Goal: Information Seeking & Learning: Understand process/instructions

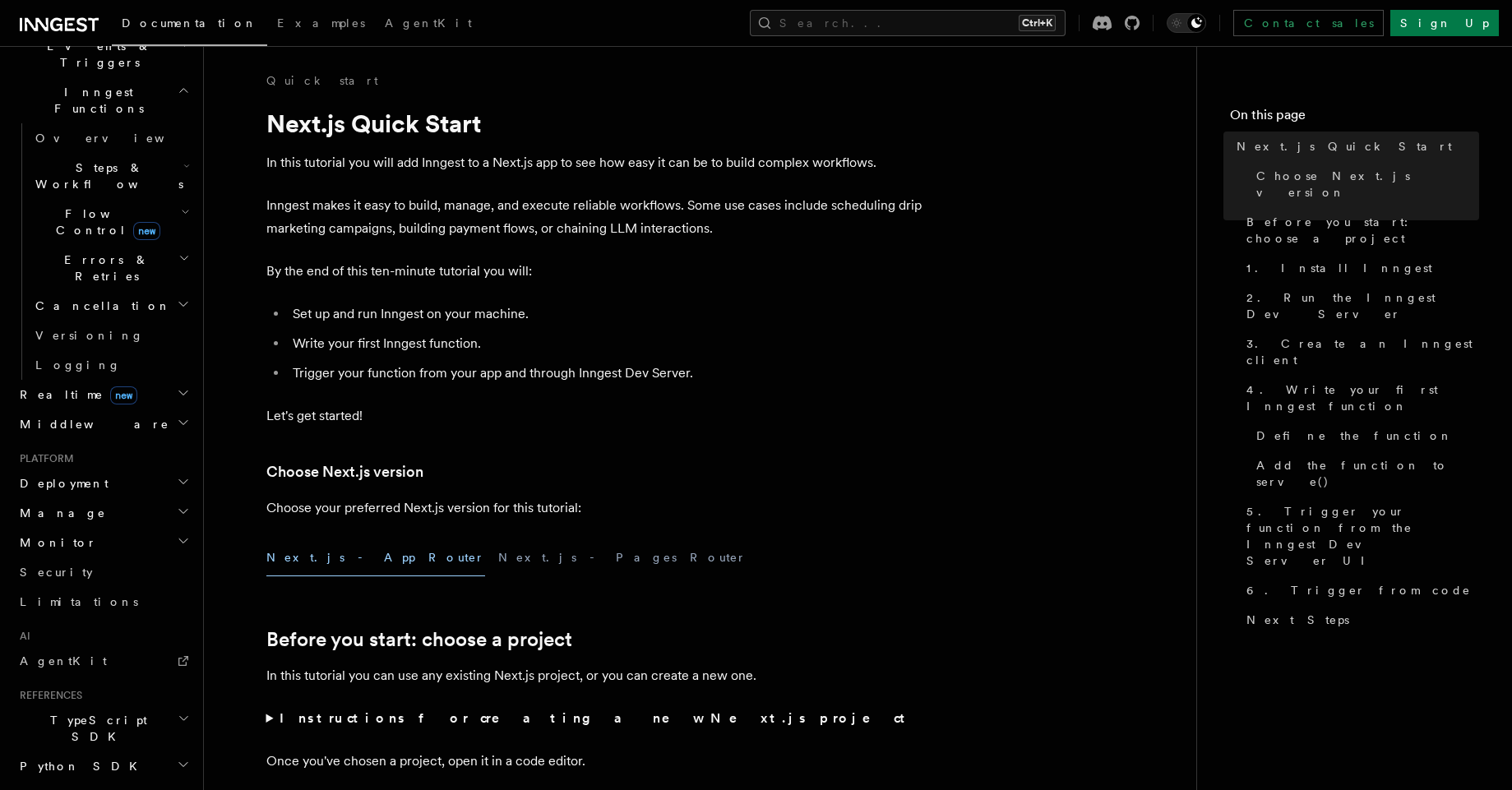
scroll to position [525, 0]
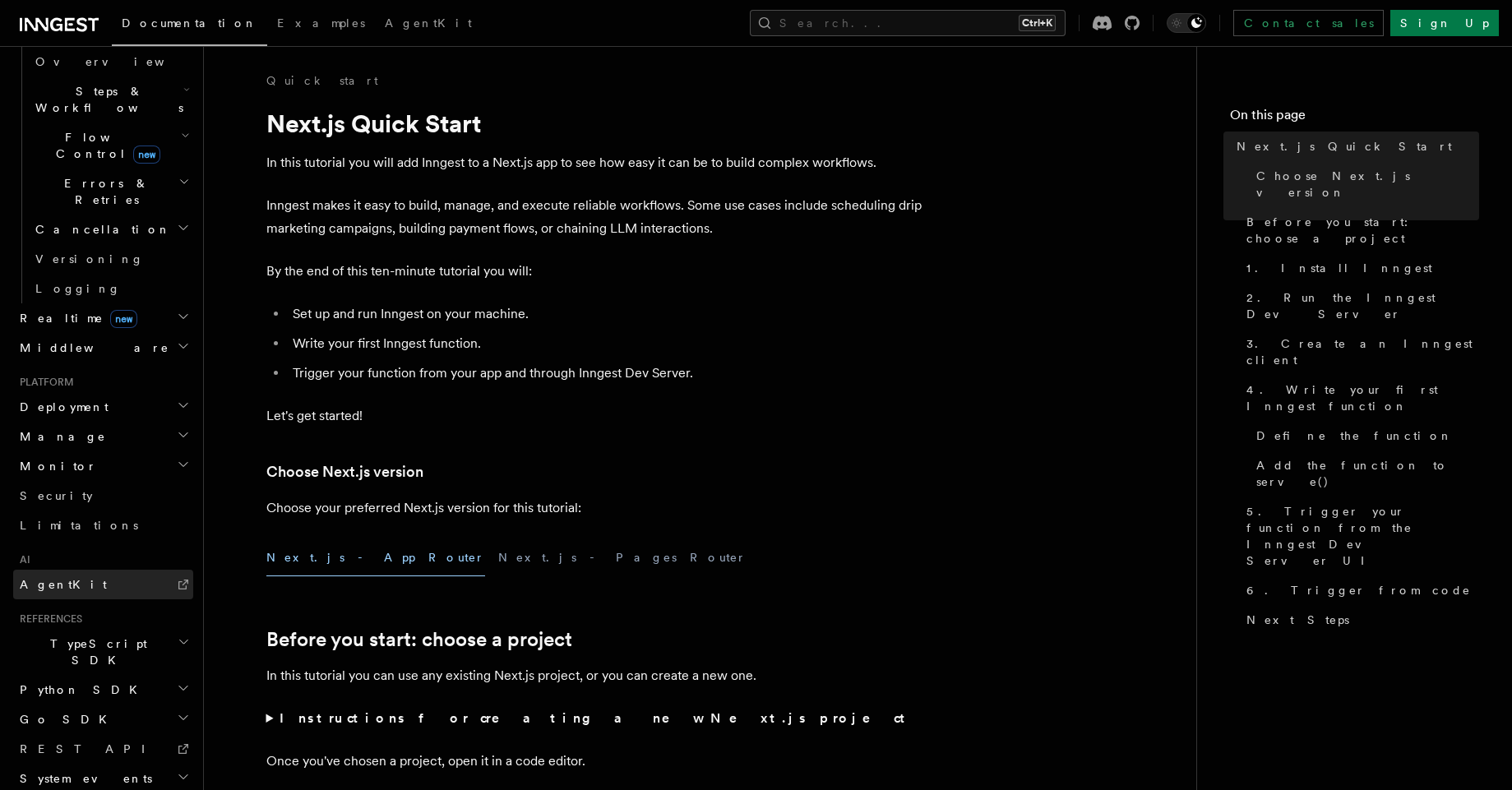
click at [69, 569] on link "AgentKit" at bounding box center [103, 584] width 180 height 30
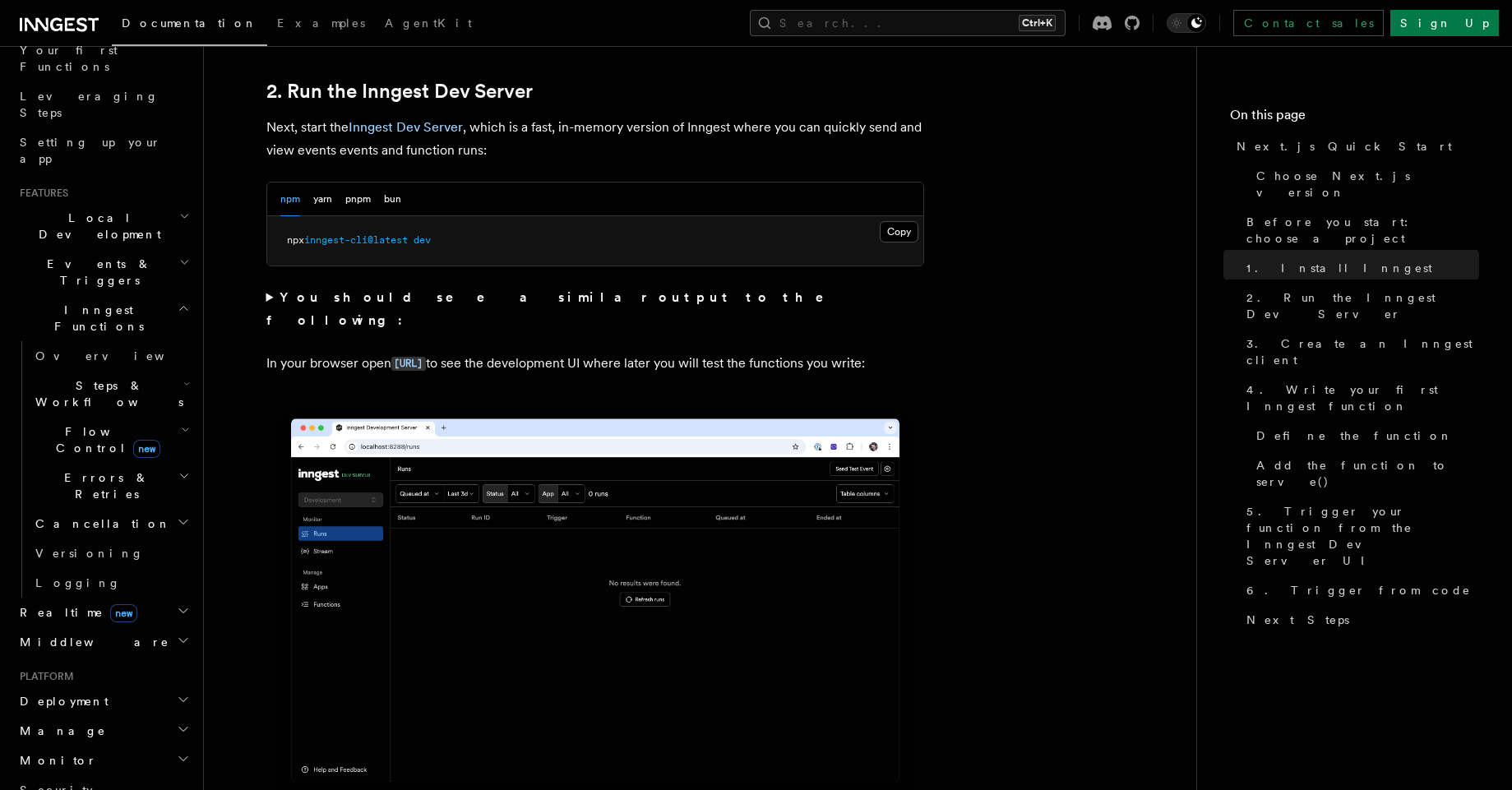
scroll to position [230, 0]
click at [74, 378] on span "Steps & Workflows" at bounding box center [106, 395] width 154 height 33
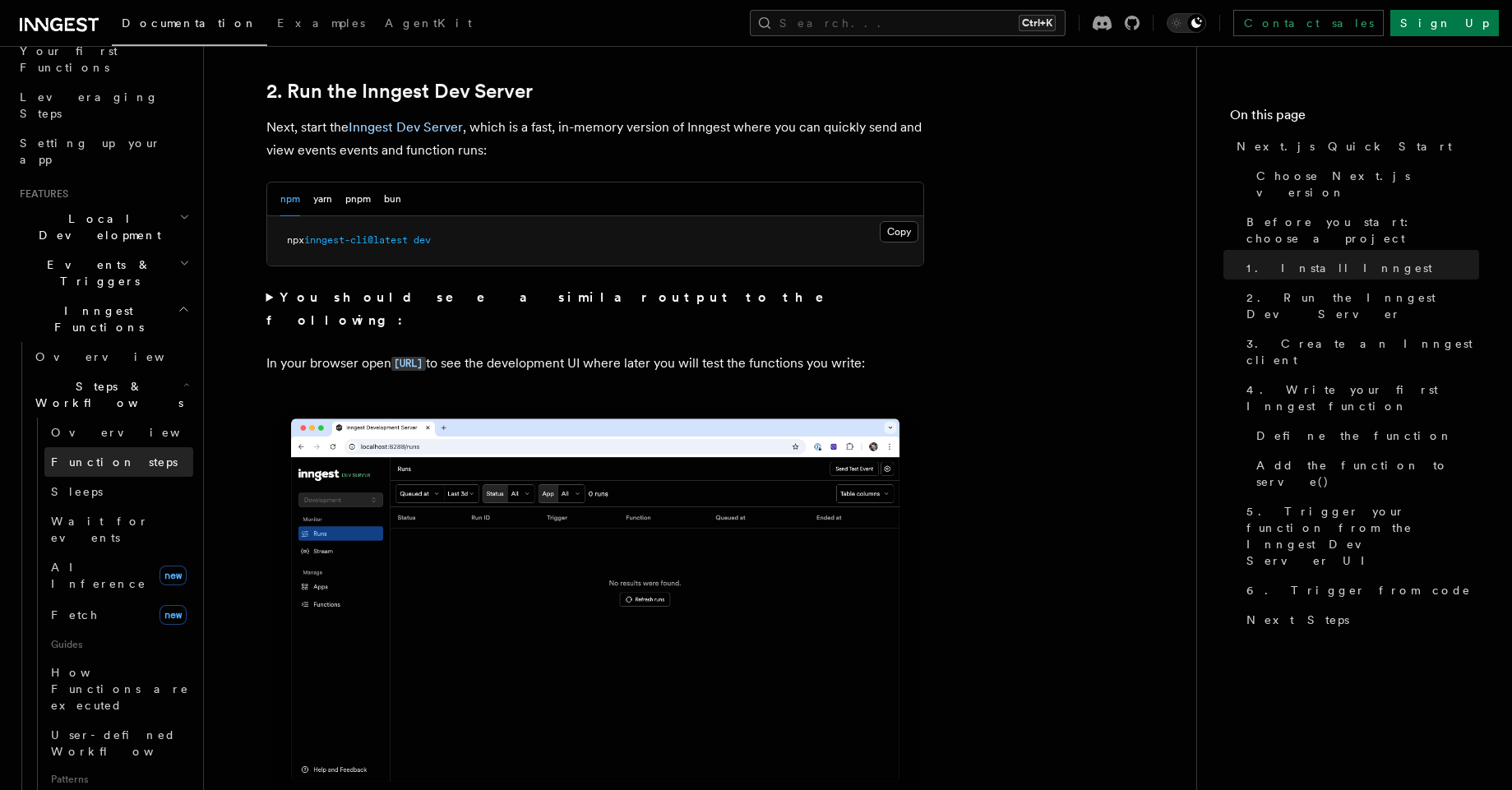
click at [85, 455] on span "Function steps" at bounding box center [114, 462] width 127 height 13
click at [98, 561] on span "AI Inference" at bounding box center [98, 575] width 95 height 30
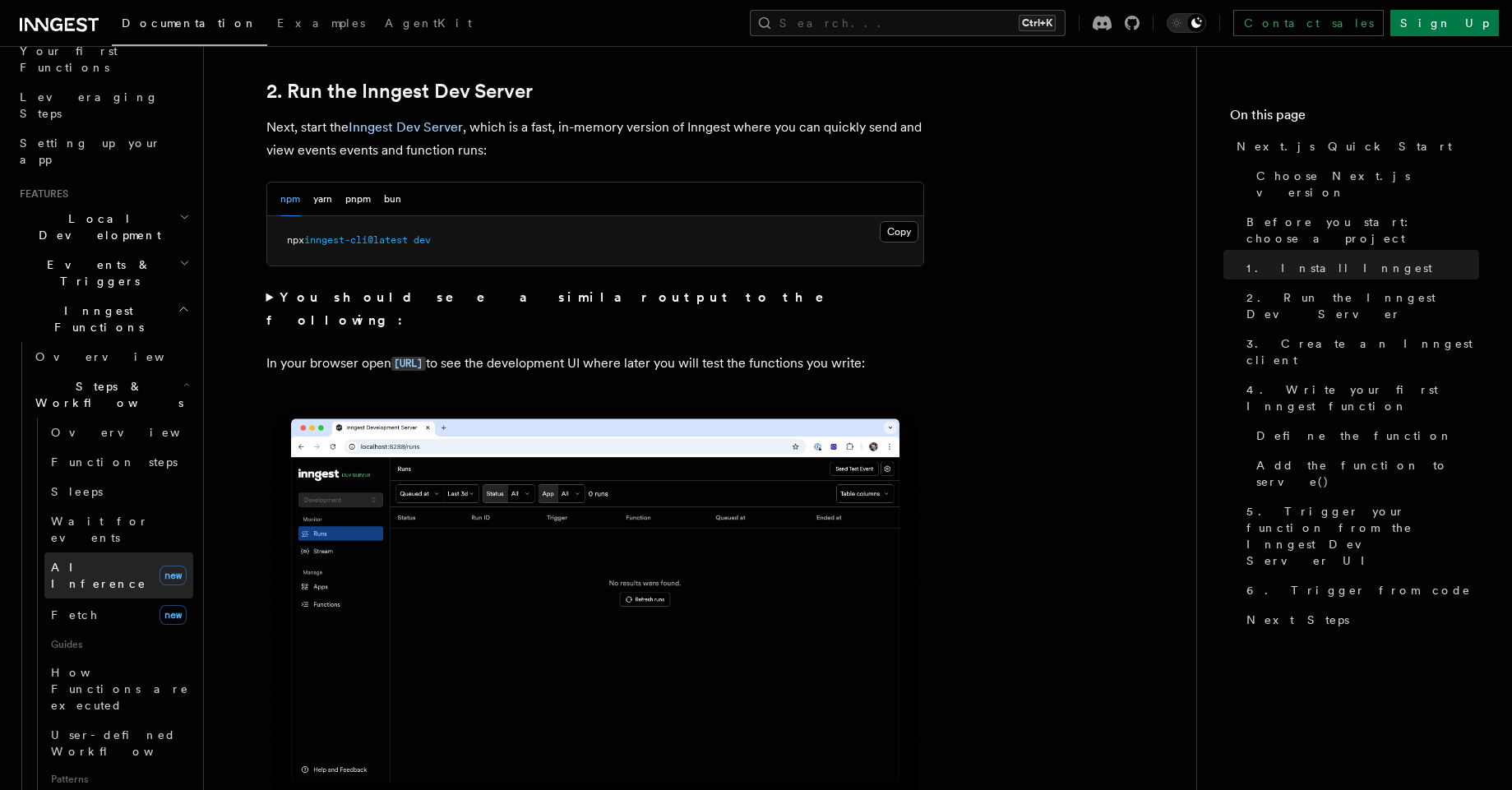
click at [98, 561] on span "AI Inference" at bounding box center [98, 575] width 95 height 30
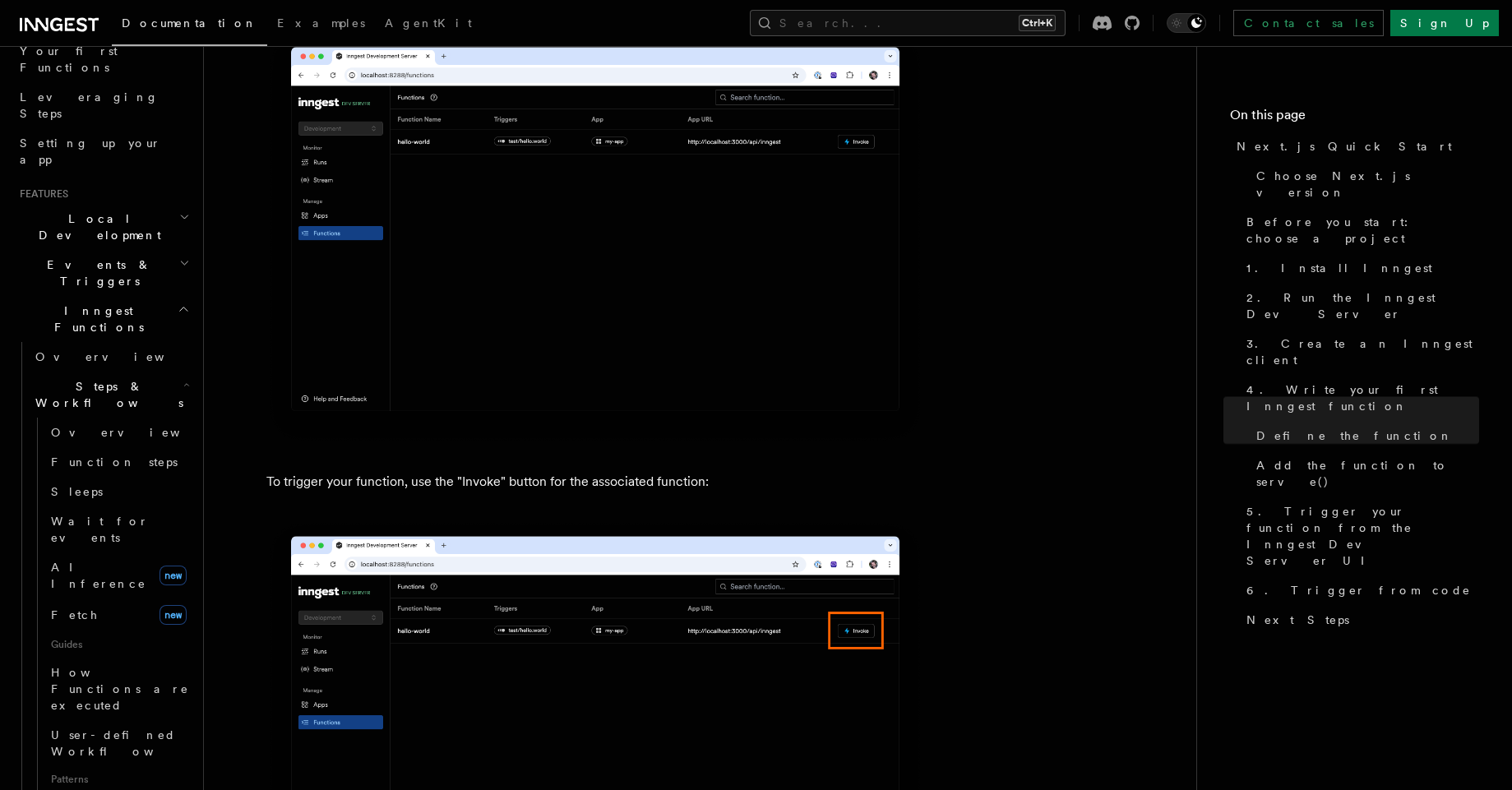
scroll to position [4048, 0]
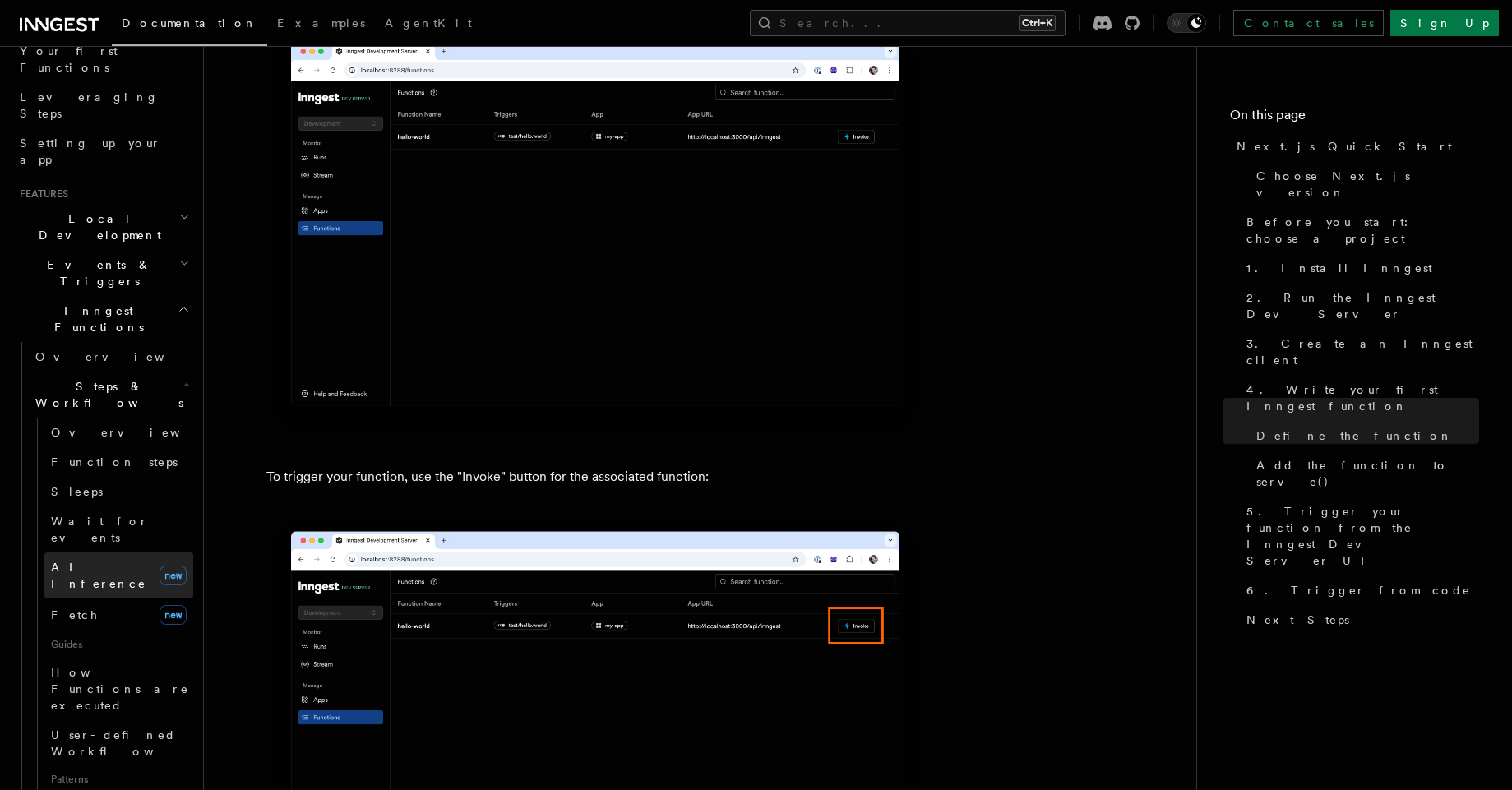
click at [86, 561] on span "AI Inference" at bounding box center [98, 575] width 95 height 30
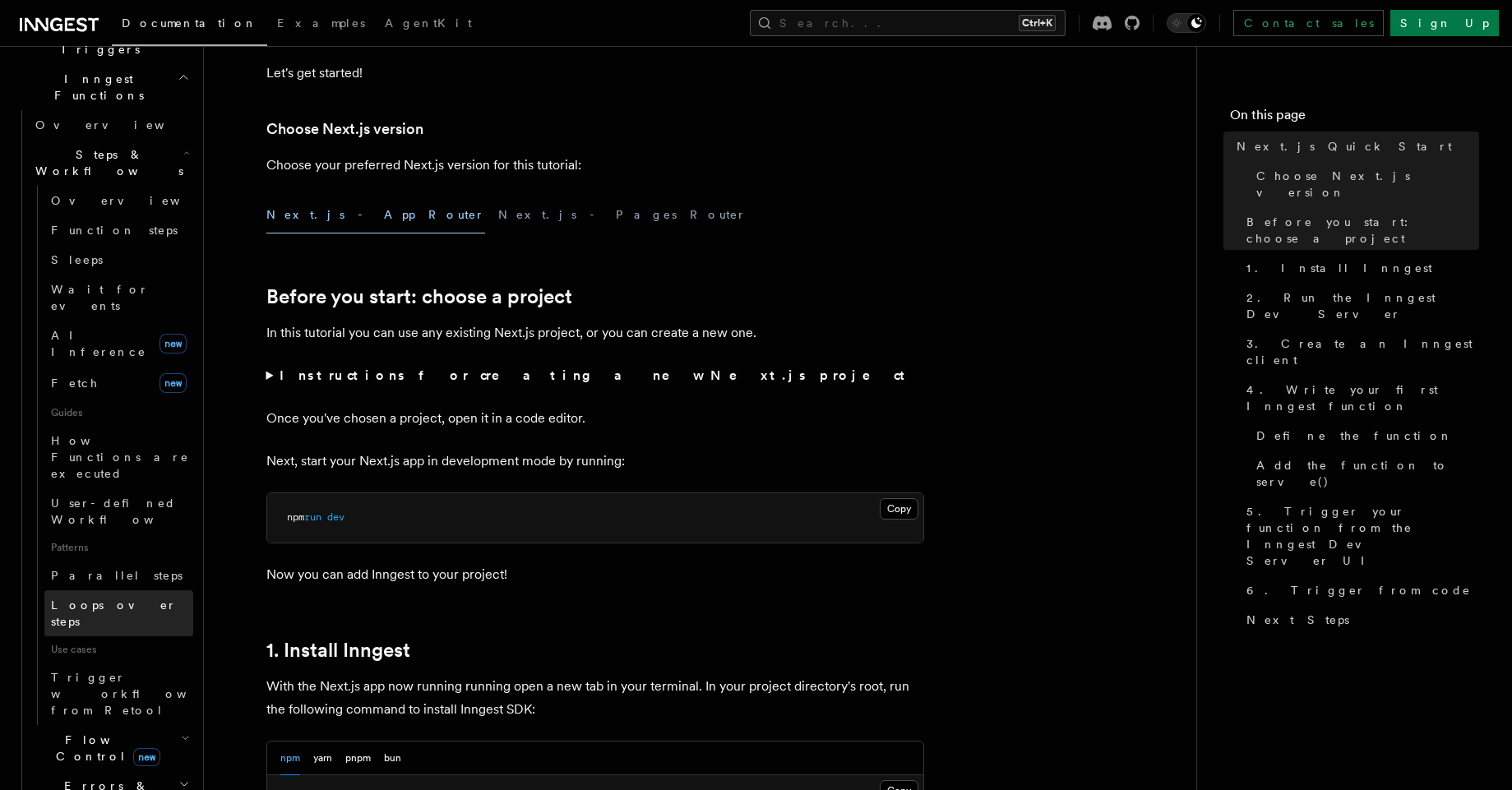
scroll to position [461, 0]
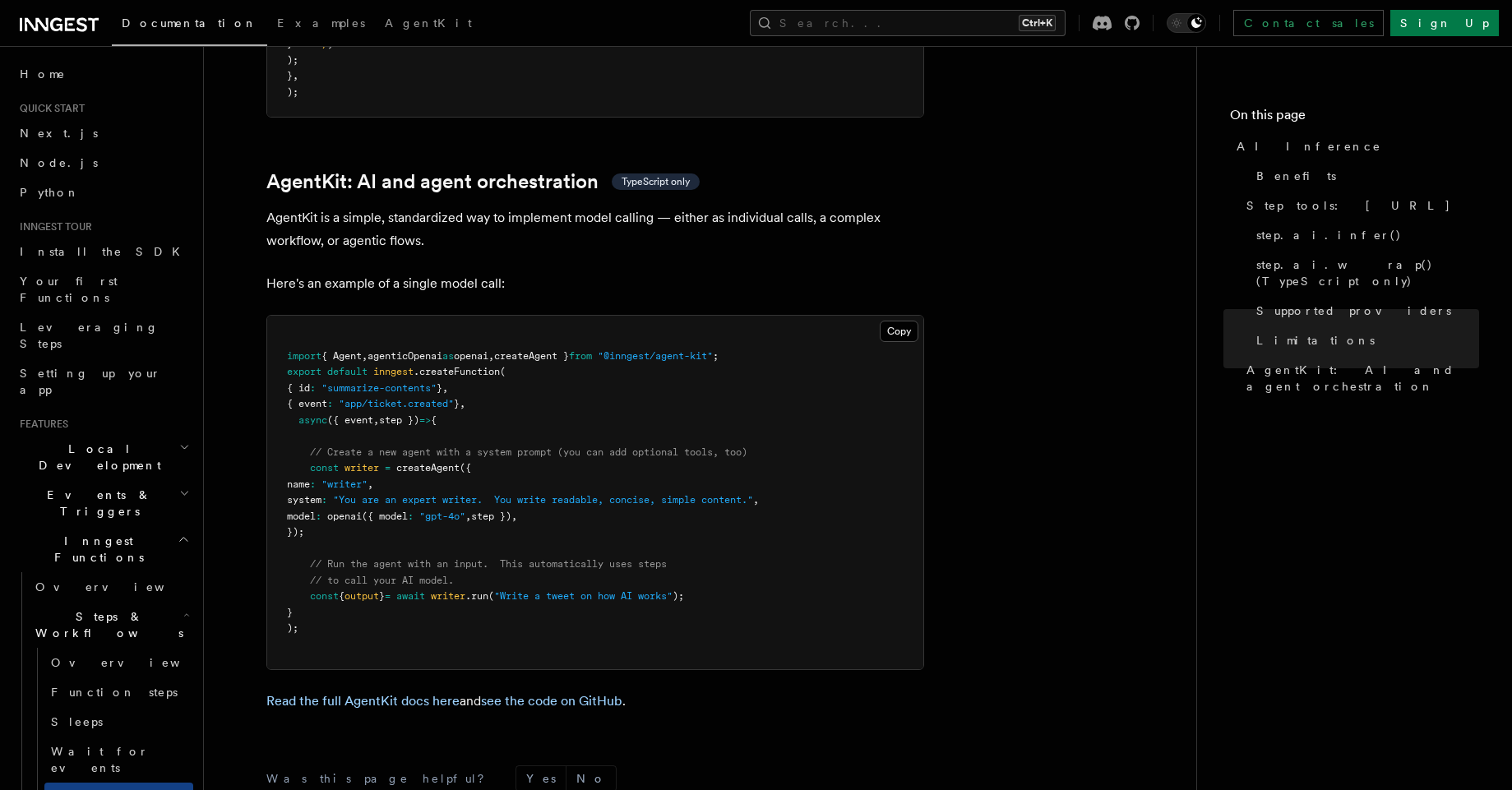
scroll to position [4742, 0]
drag, startPoint x: 725, startPoint y: 522, endPoint x: 331, endPoint y: 440, distance: 402.4
click at [331, 440] on pre "import { Agent , agenticOpenai as openai , createAgent } from "@inngest/agent-k…" at bounding box center [595, 490] width 656 height 354
click at [309, 365] on pre "import { Agent , agenticOpenai as openai , createAgent } from "@inngest/agent-k…" at bounding box center [595, 490] width 656 height 354
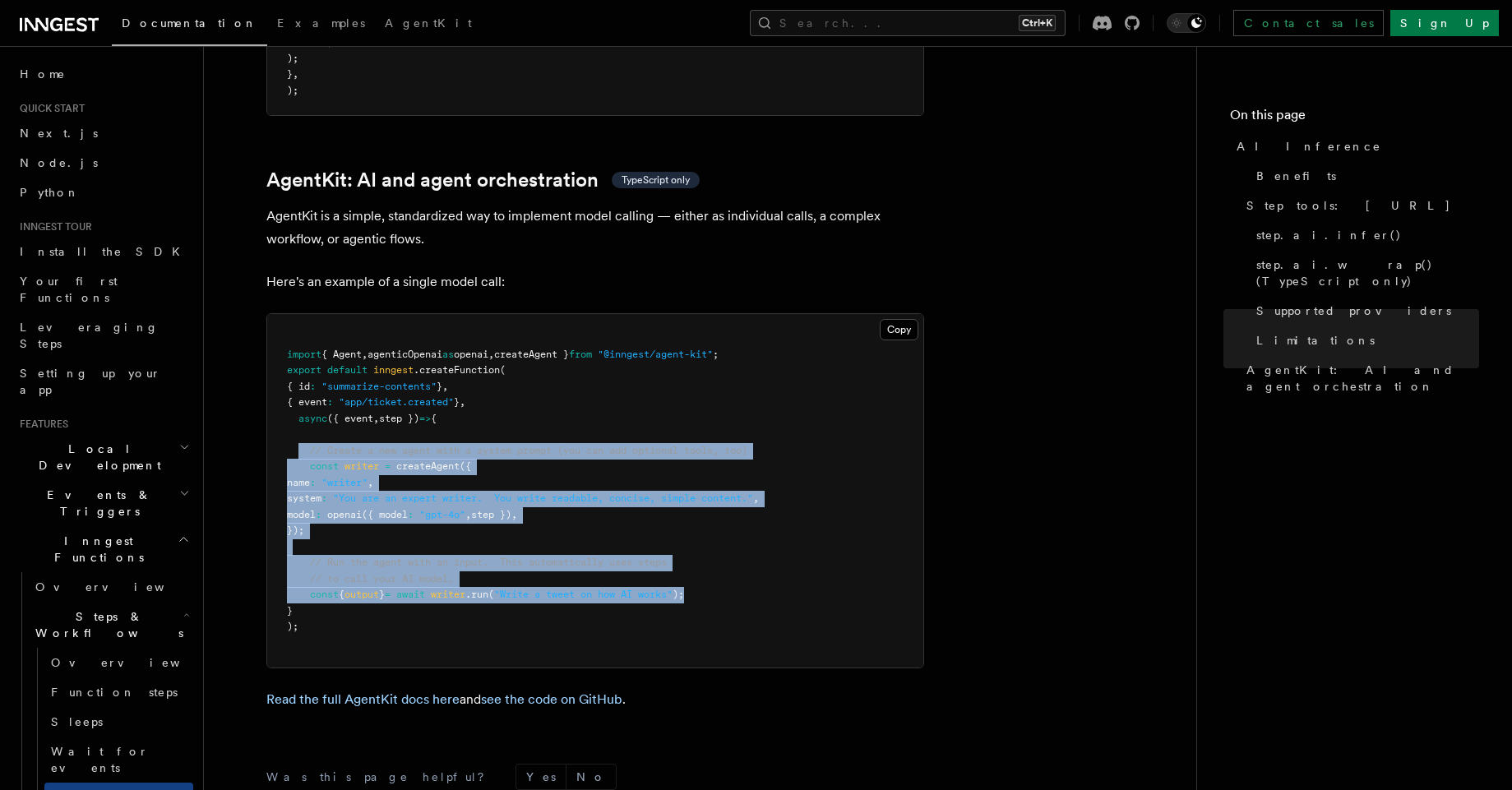
drag, startPoint x: 300, startPoint y: 370, endPoint x: 746, endPoint y: 513, distance: 468.4
click at [746, 513] on pre "import { Agent , agenticOpenai as openai , createAgent } from "@inngest/agent-k…" at bounding box center [595, 490] width 656 height 354
copy code "// Create a new agent with a system prompt (you can add optional tools, too) co…"
